Goal: Information Seeking & Learning: Learn about a topic

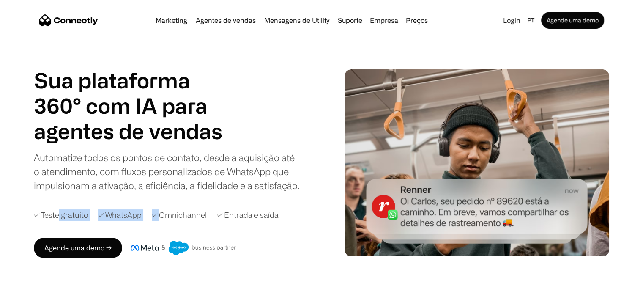
drag, startPoint x: 58, startPoint y: 215, endPoint x: 162, endPoint y: 211, distance: 104.1
click at [161, 211] on div "✓ Teste gratuito ✓ WhatsApp ✓ Omnichannel ✓ Entrada e saída" at bounding box center [183, 214] width 299 height 11
click at [206, 165] on div "Automatize todos os pontos de contato, desde a aquisição até o atendimento, com…" at bounding box center [167, 171] width 266 height 42
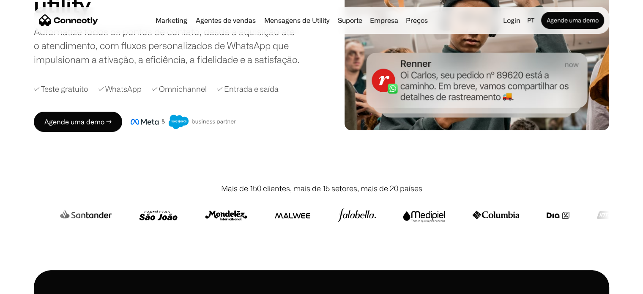
scroll to position [126, 0]
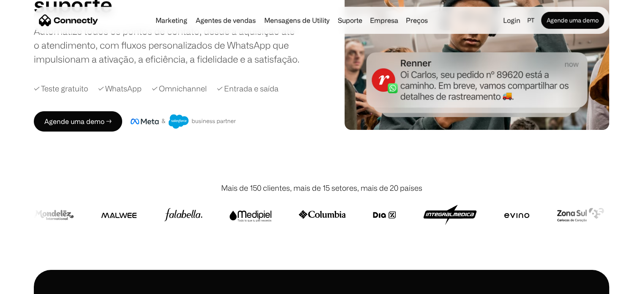
drag, startPoint x: 610, startPoint y: 1, endPoint x: 290, endPoint y: 135, distance: 347.6
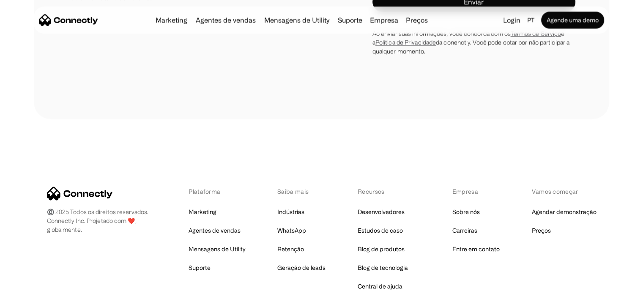
scroll to position [4910, 0]
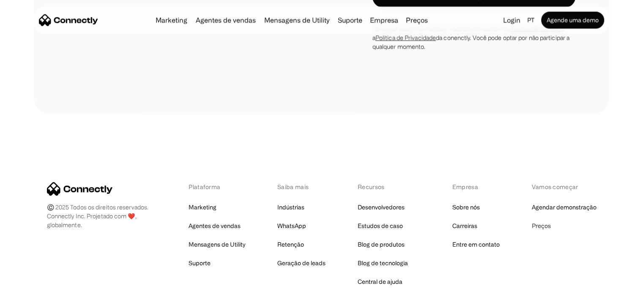
click at [543, 220] on link "Preços" at bounding box center [540, 226] width 19 height 12
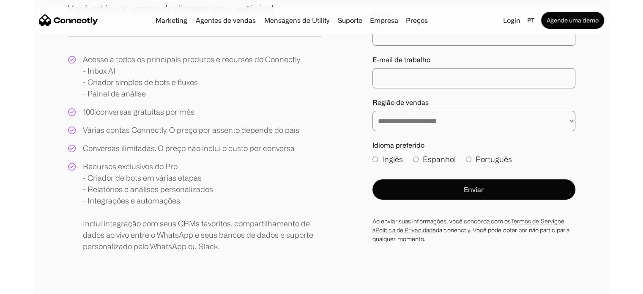
scroll to position [169, 0]
drag, startPoint x: 154, startPoint y: 188, endPoint x: 176, endPoint y: 186, distance: 22.2
click at [176, 186] on div "Recursos exclusivos do Pro - Criador de bots em várias etapas - Relatórios e an…" at bounding box center [202, 205] width 239 height 91
drag, startPoint x: 140, startPoint y: 201, endPoint x: 151, endPoint y: 204, distance: 11.5
click at [151, 204] on div "Recursos exclusivos do Pro - Criador de bots em várias etapas - Relatórios e an…" at bounding box center [202, 205] width 239 height 91
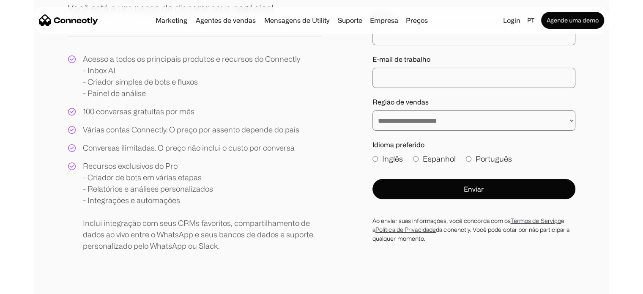
click at [164, 221] on div "Recursos exclusivos do Pro - Criador de bots em várias etapas - Relatórios e an…" at bounding box center [202, 205] width 239 height 91
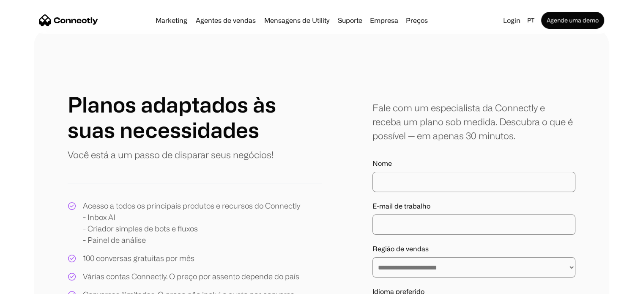
scroll to position [0, 0]
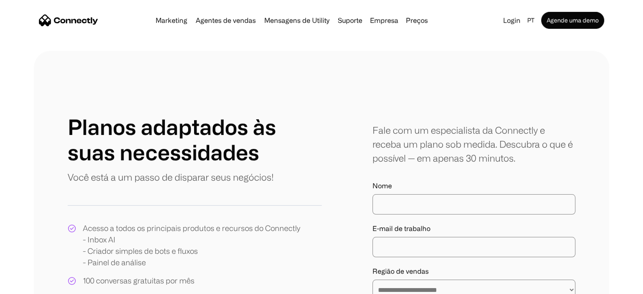
click at [411, 19] on link "Preços" at bounding box center [416, 20] width 29 height 7
click at [391, 22] on div "Empresa" at bounding box center [384, 20] width 28 height 12
click at [173, 22] on link "Marketing" at bounding box center [171, 20] width 38 height 7
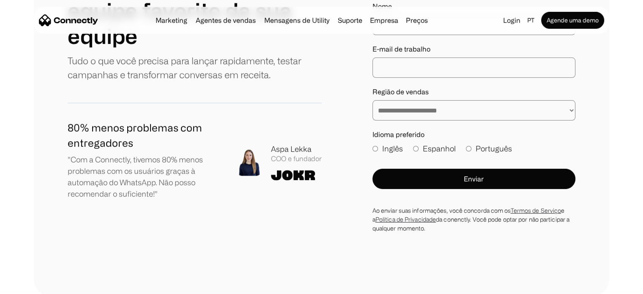
scroll to position [2906, 0]
